Goal: Check status: Check status

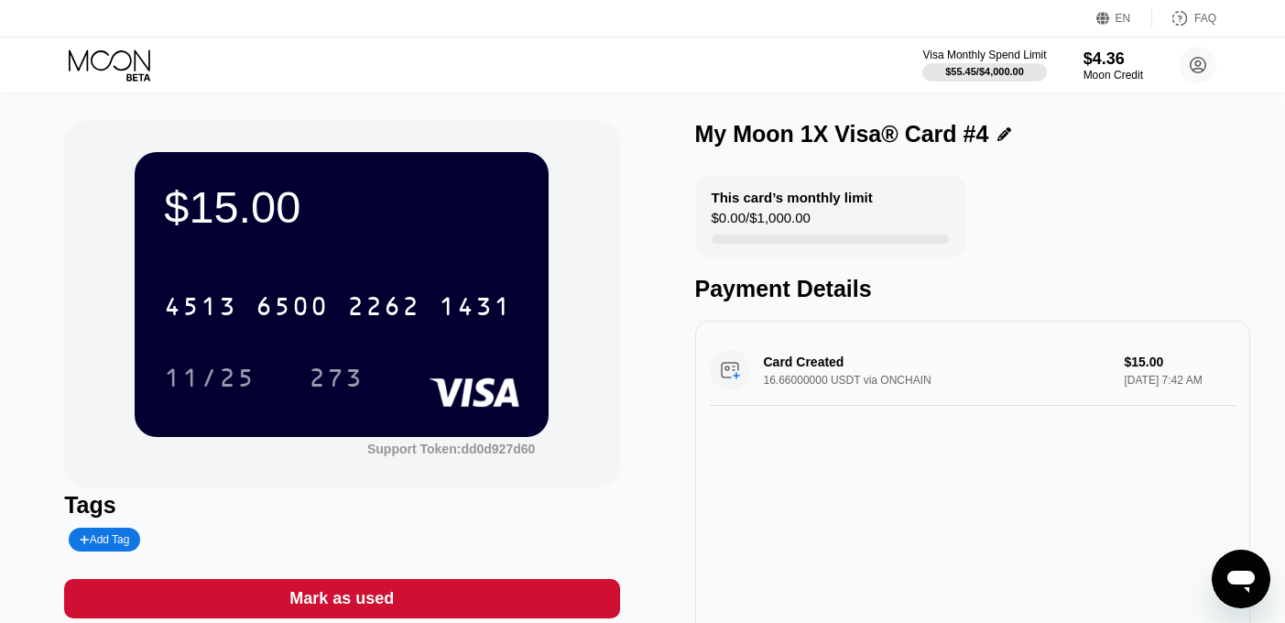
click at [89, 70] on icon at bounding box center [111, 65] width 85 height 32
